Goal: Task Accomplishment & Management: Manage account settings

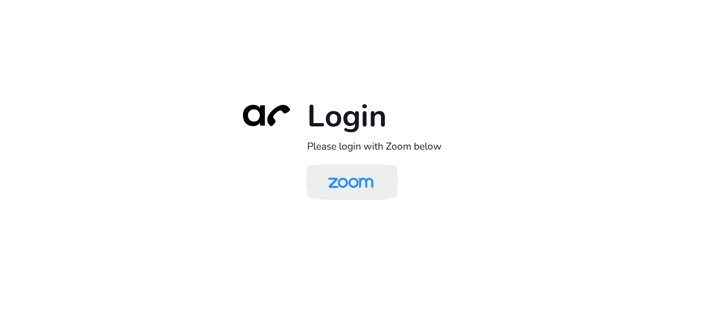
click at [342, 182] on img at bounding box center [350, 182] width 65 height 31
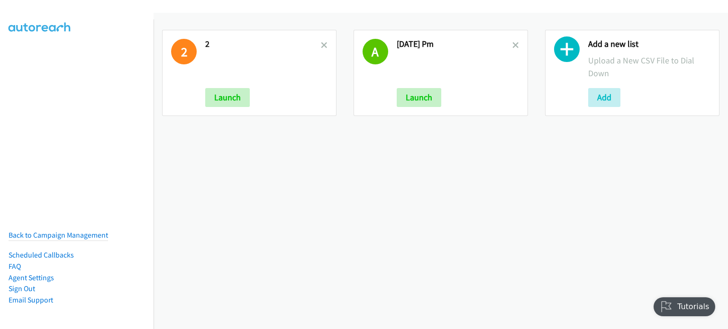
click at [317, 45] on h2 "2" at bounding box center [263, 44] width 116 height 11
click at [322, 43] on icon at bounding box center [324, 46] width 7 height 7
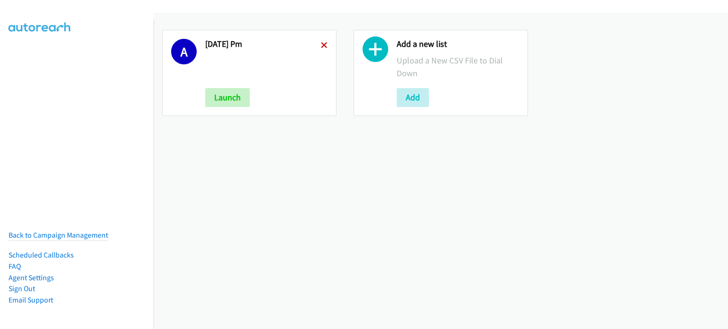
click at [321, 43] on icon at bounding box center [324, 46] width 7 height 7
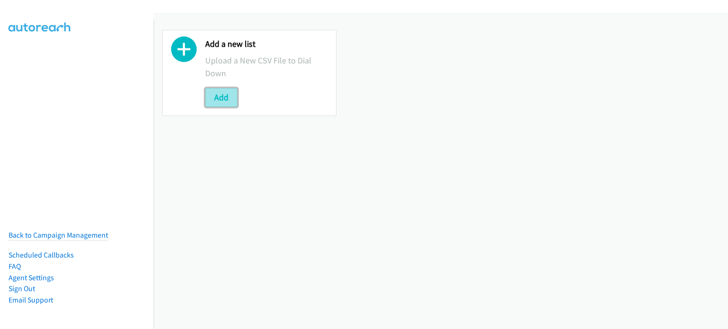
click at [223, 95] on button "Add" at bounding box center [221, 97] width 32 height 19
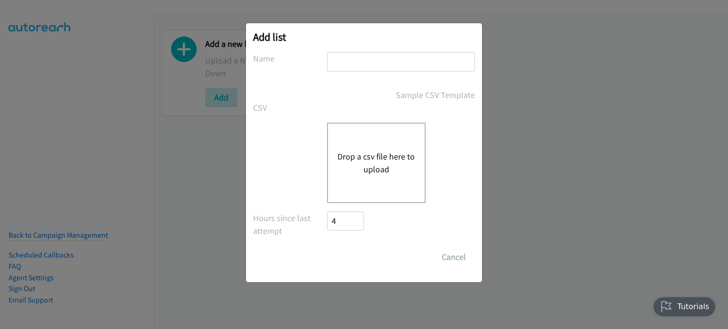
click at [380, 156] on button "Drop a csv file here to upload" at bounding box center [376, 163] width 78 height 26
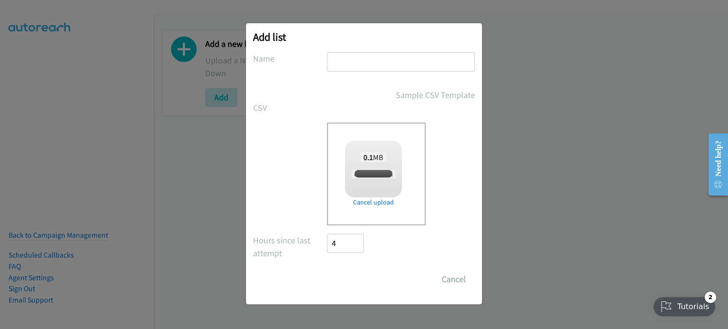
checkbox input "true"
click at [340, 68] on input "text" at bounding box center [401, 61] width 148 height 19
type input "am"
click at [362, 282] on input "Save List" at bounding box center [352, 279] width 50 height 19
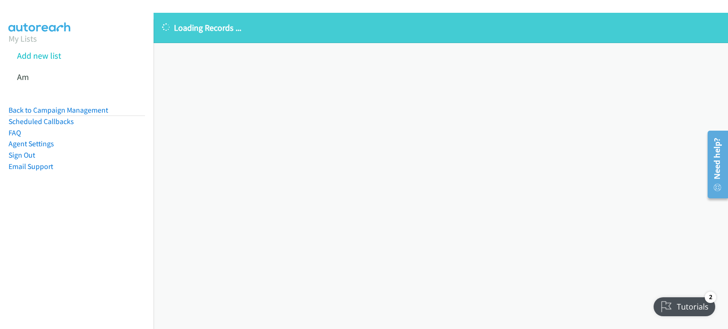
click at [121, 223] on nav "My Lists Add new list Am Back to Campaign Management Scheduled Callbacks FAQ Ag…" at bounding box center [77, 183] width 154 height 329
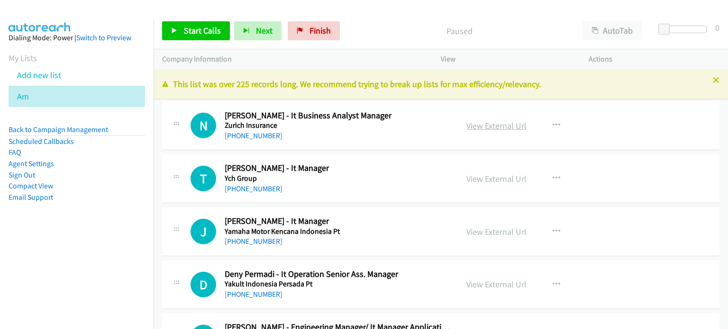
click at [492, 127] on link "View External Url" at bounding box center [496, 125] width 60 height 11
